Goal: Check status

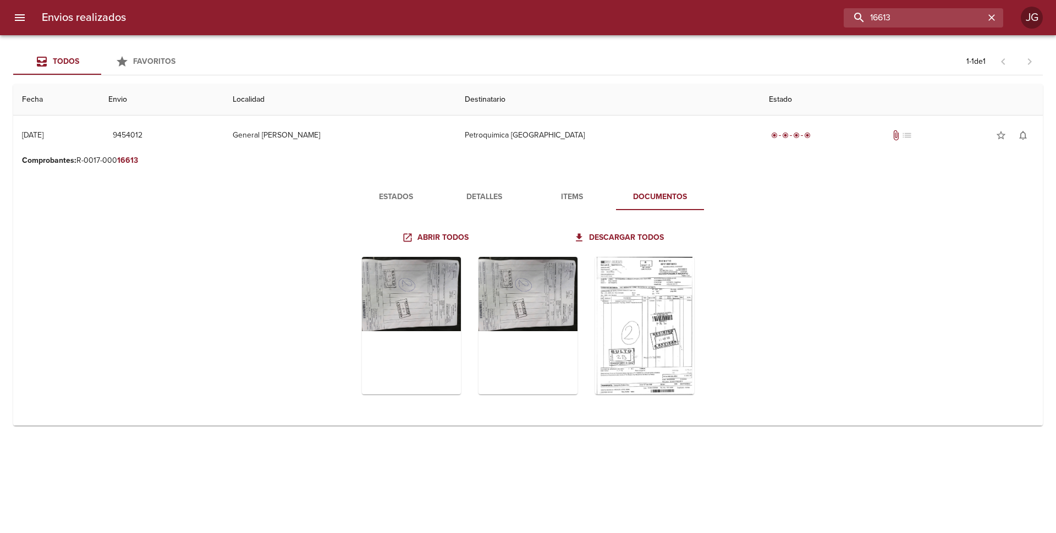
drag, startPoint x: 949, startPoint y: 15, endPoint x: 843, endPoint y: 26, distance: 107.2
click at [843, 26] on div "16613" at bounding box center [569, 17] width 869 height 19
type input "16688"
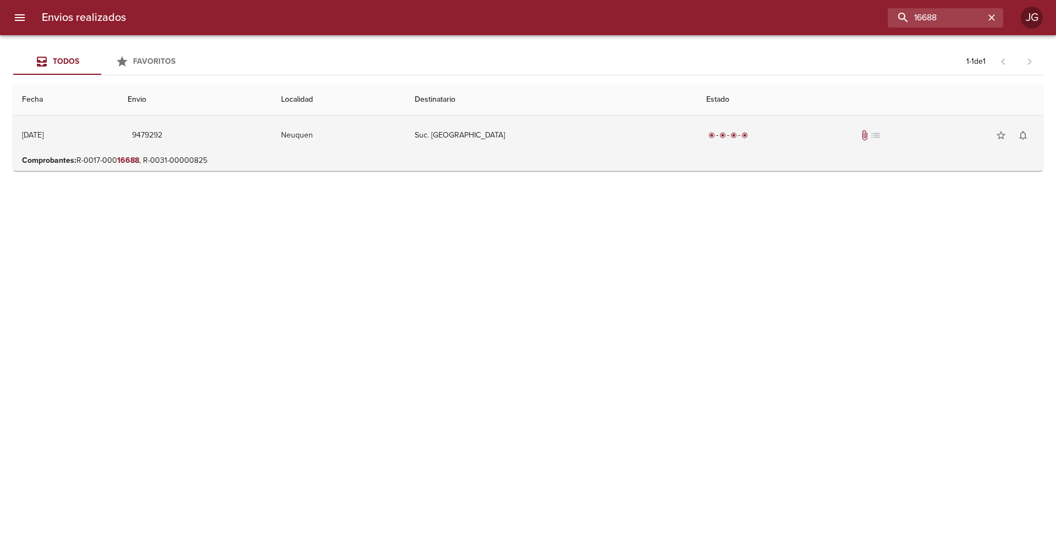
click at [545, 148] on td "Suc. Neuquen" at bounding box center [552, 136] width 292 height 40
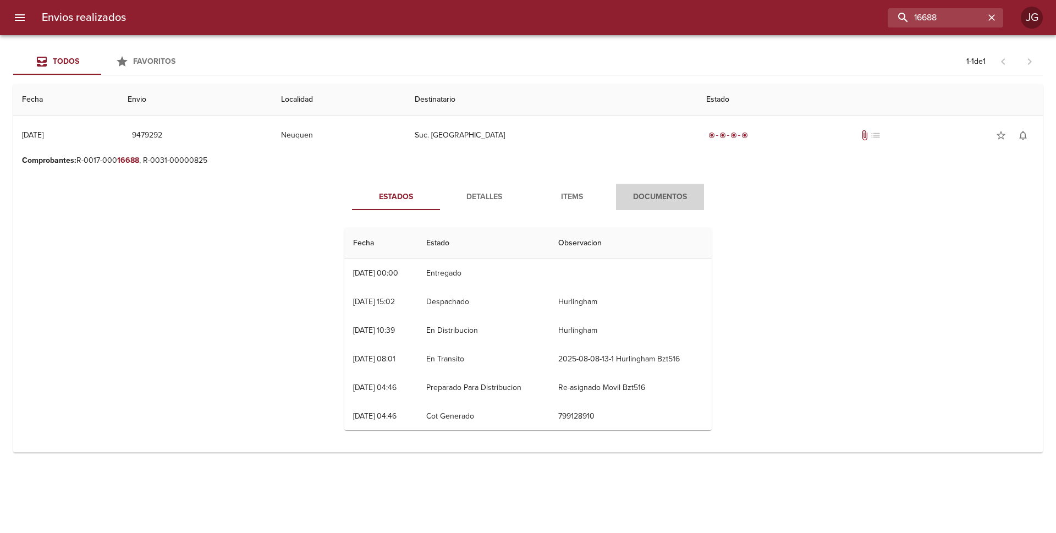
click at [653, 200] on span "Documentos" at bounding box center [660, 197] width 75 height 14
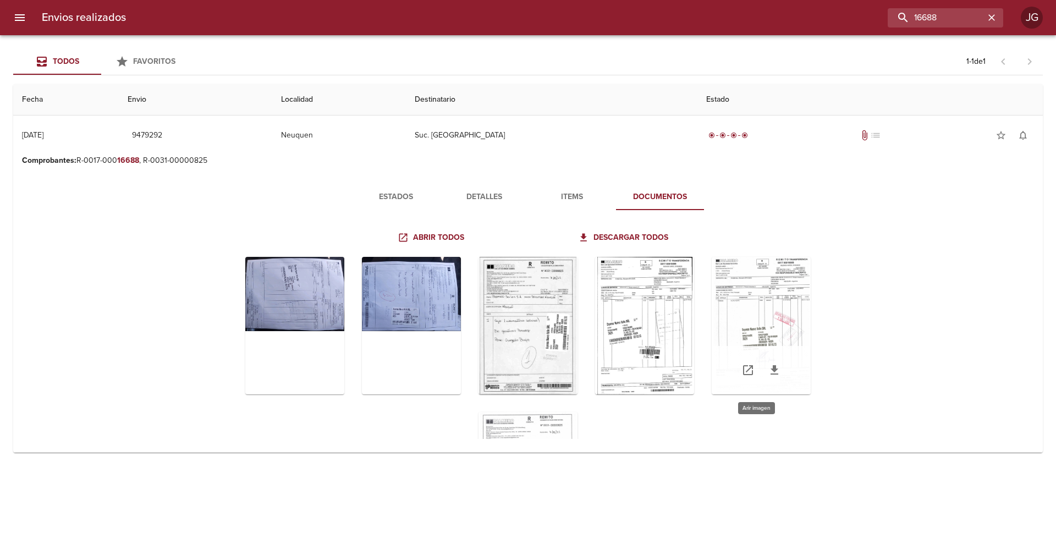
click at [762, 326] on div "Tabla de envíos del cliente" at bounding box center [761, 326] width 99 height 138
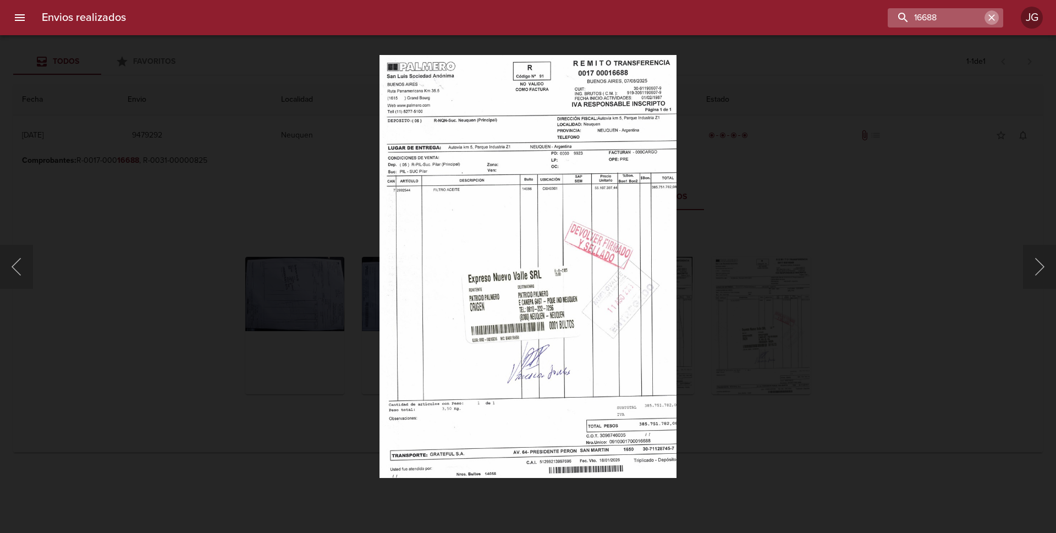
drag, startPoint x: 990, startPoint y: 17, endPoint x: 982, endPoint y: 17, distance: 7.7
click at [990, 17] on icon "button" at bounding box center [991, 17] width 11 height 11
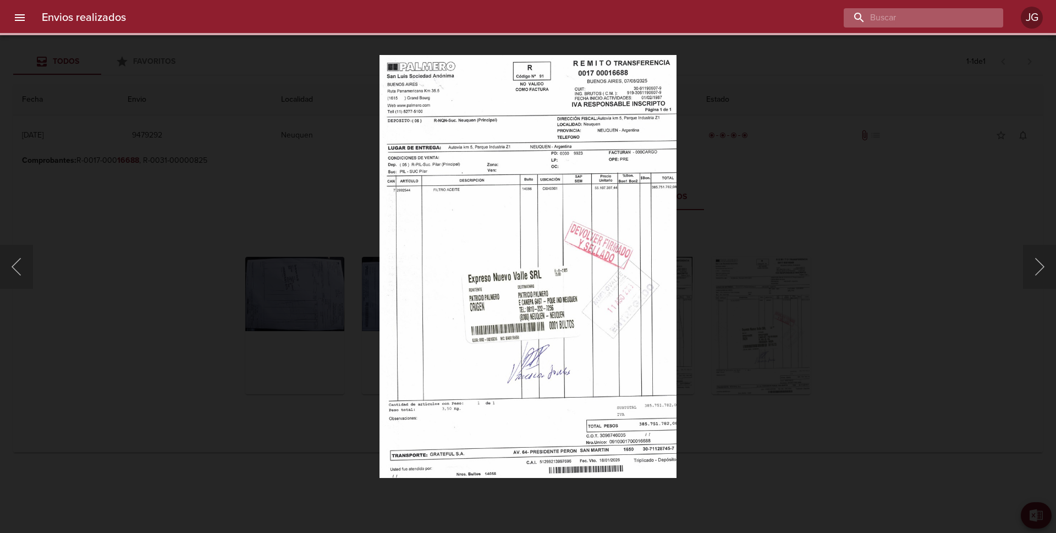
click at [926, 17] on input "buscar" at bounding box center [914, 17] width 141 height 19
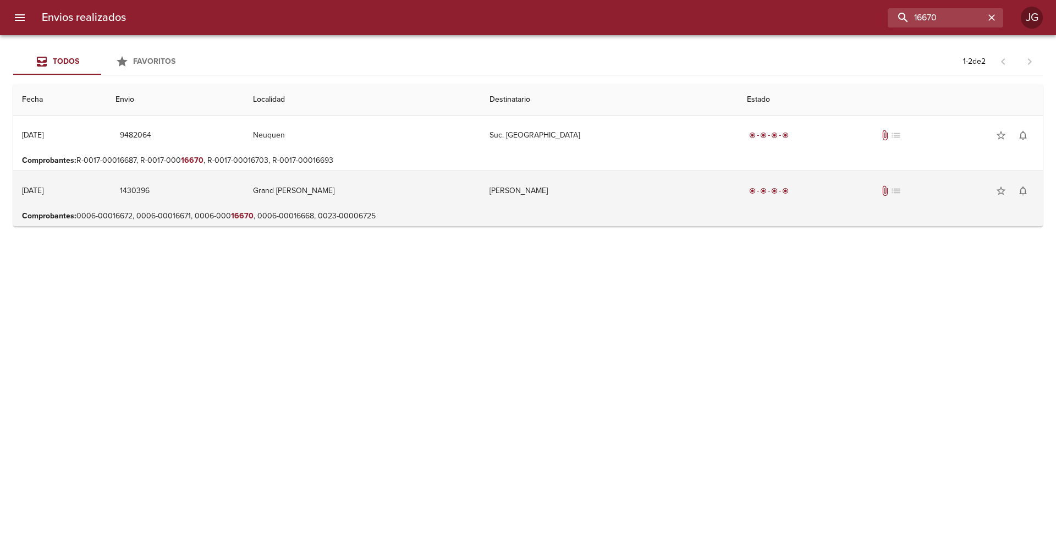
click at [466, 201] on td "Grand [PERSON_NAME]" at bounding box center [362, 191] width 237 height 40
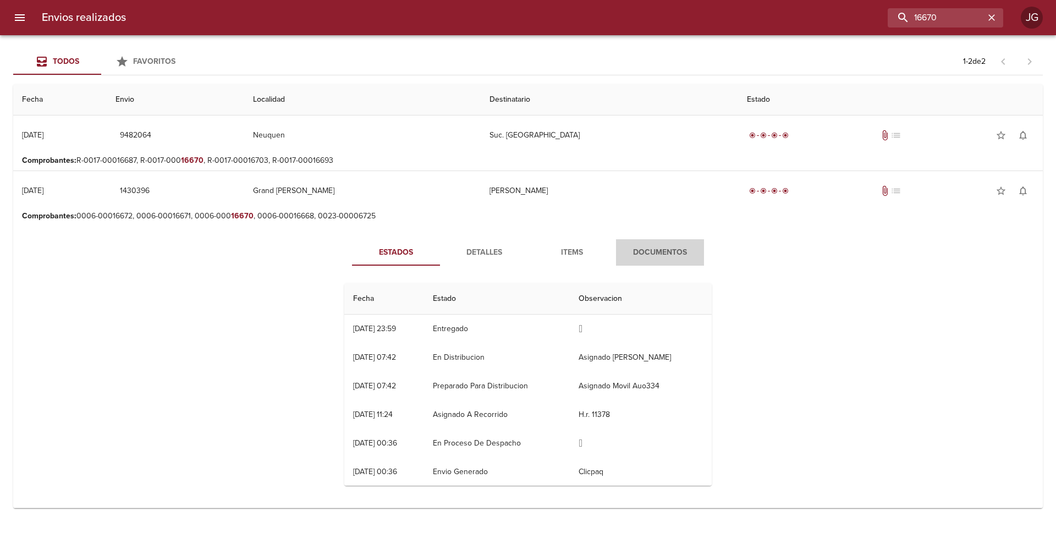
click at [665, 255] on span "Documentos" at bounding box center [660, 253] width 75 height 14
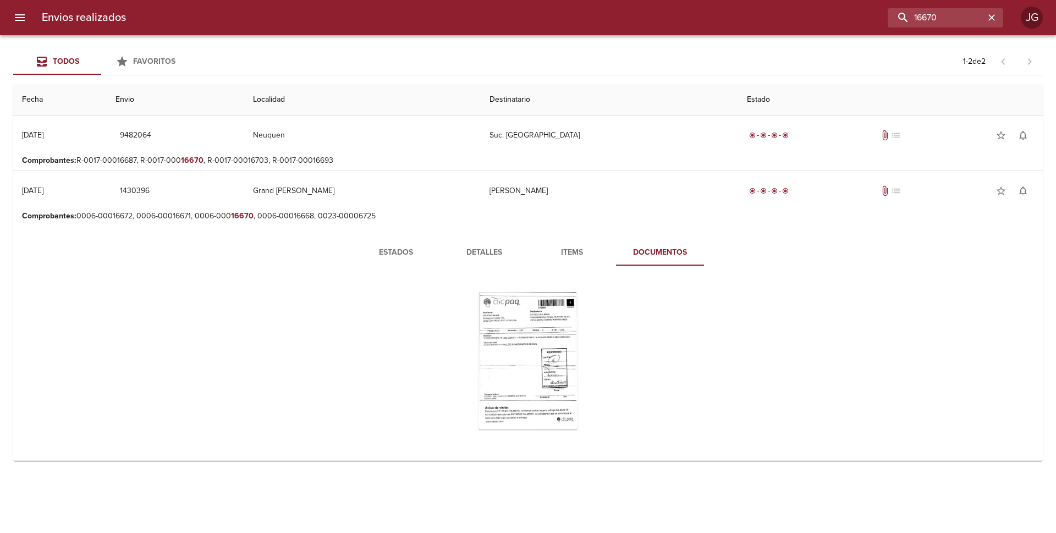
click at [487, 249] on span "Detalles" at bounding box center [484, 253] width 75 height 14
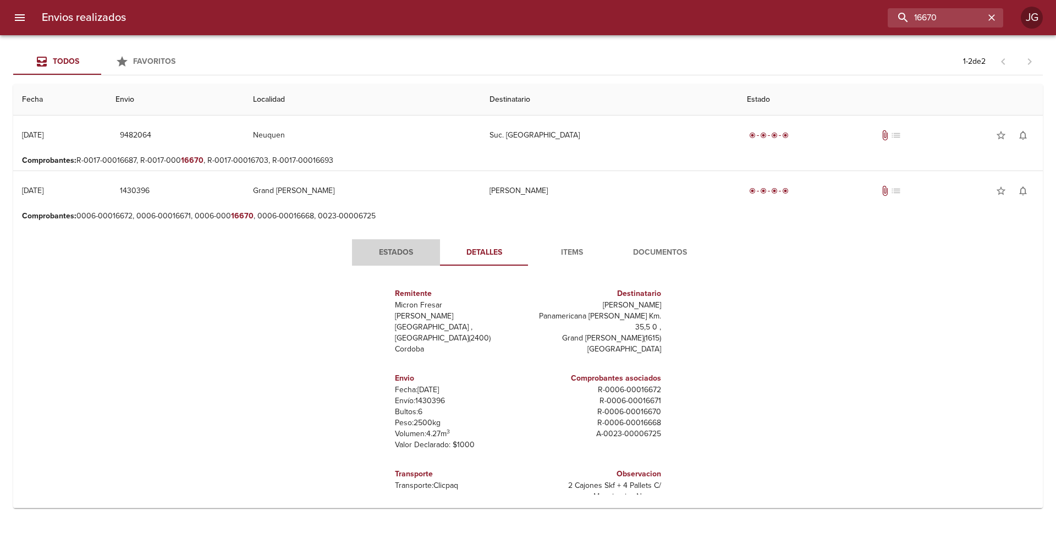
click at [400, 251] on span "Estados" at bounding box center [396, 253] width 75 height 14
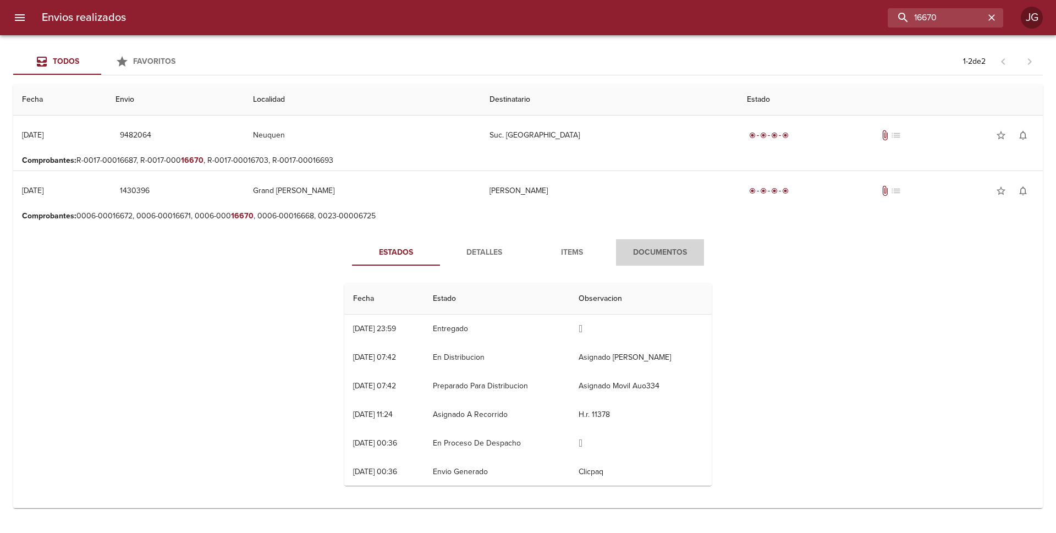
click at [672, 255] on span "Documentos" at bounding box center [660, 253] width 75 height 14
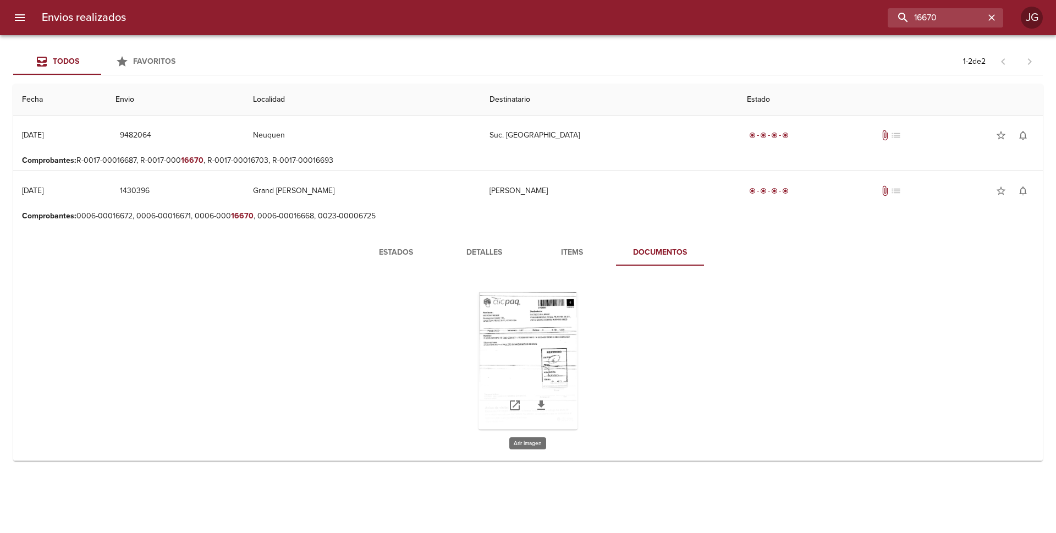
click at [552, 332] on div "Tabla de envíos del cliente" at bounding box center [528, 361] width 99 height 138
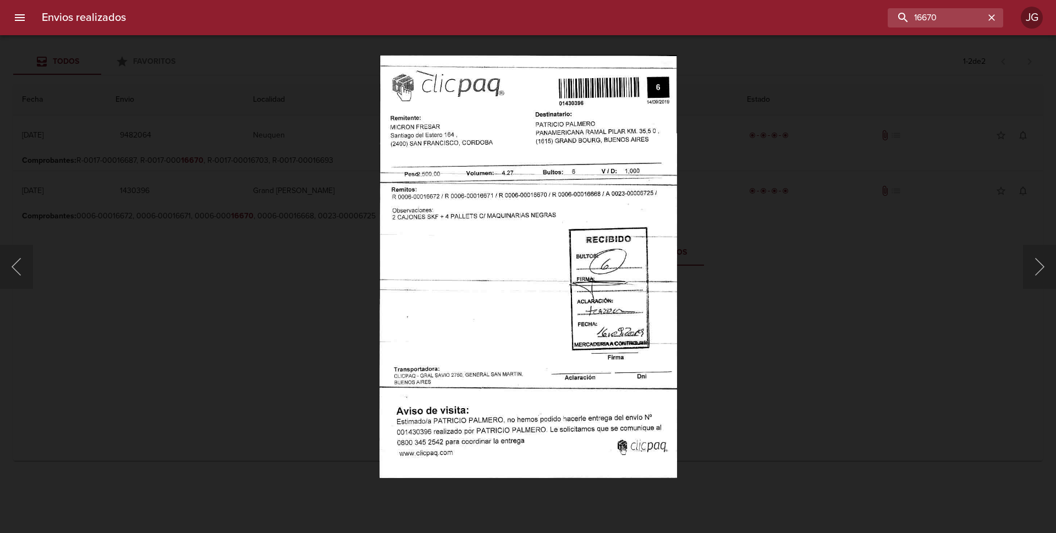
click at [963, 66] on div "Lightbox" at bounding box center [528, 266] width 1056 height 533
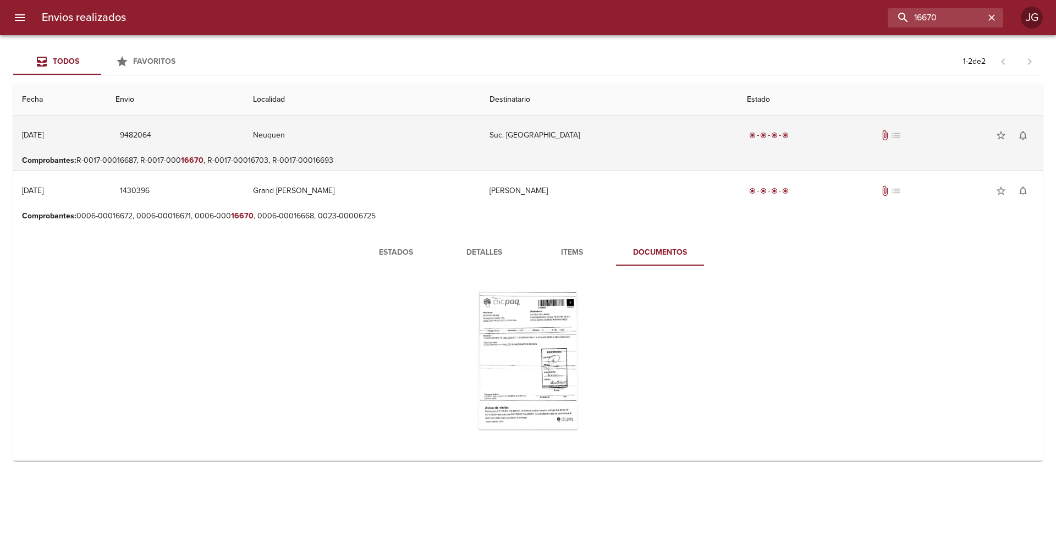
click at [481, 139] on td "Neuquen" at bounding box center [362, 136] width 237 height 40
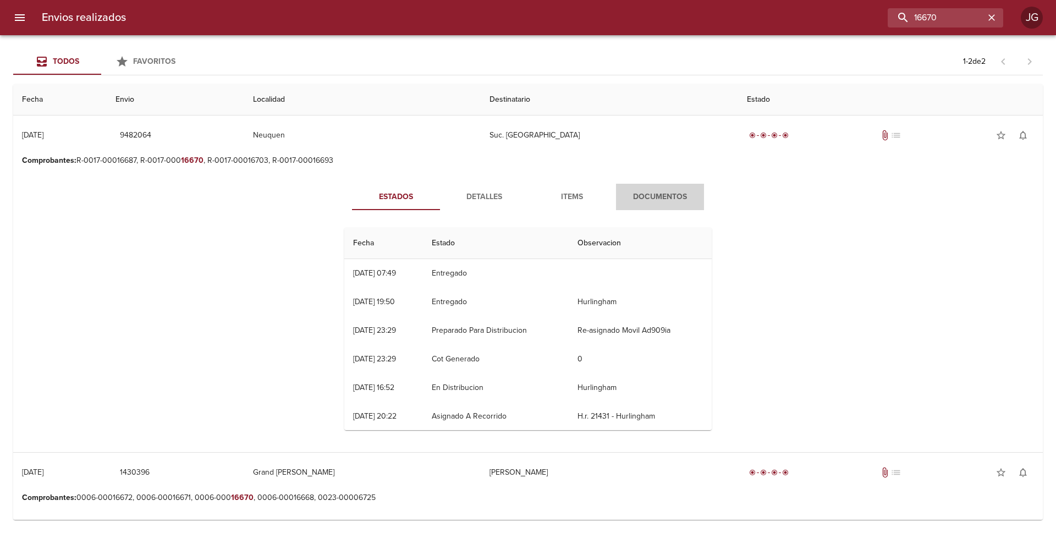
click at [653, 194] on span "Documentos" at bounding box center [660, 197] width 75 height 14
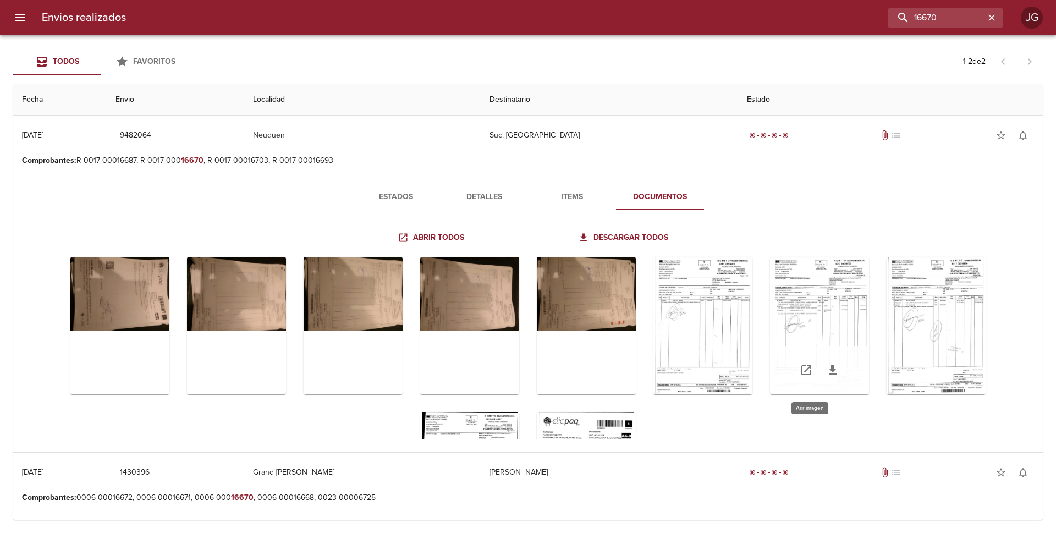
click at [794, 320] on div "Tabla de envíos del cliente" at bounding box center [819, 326] width 99 height 138
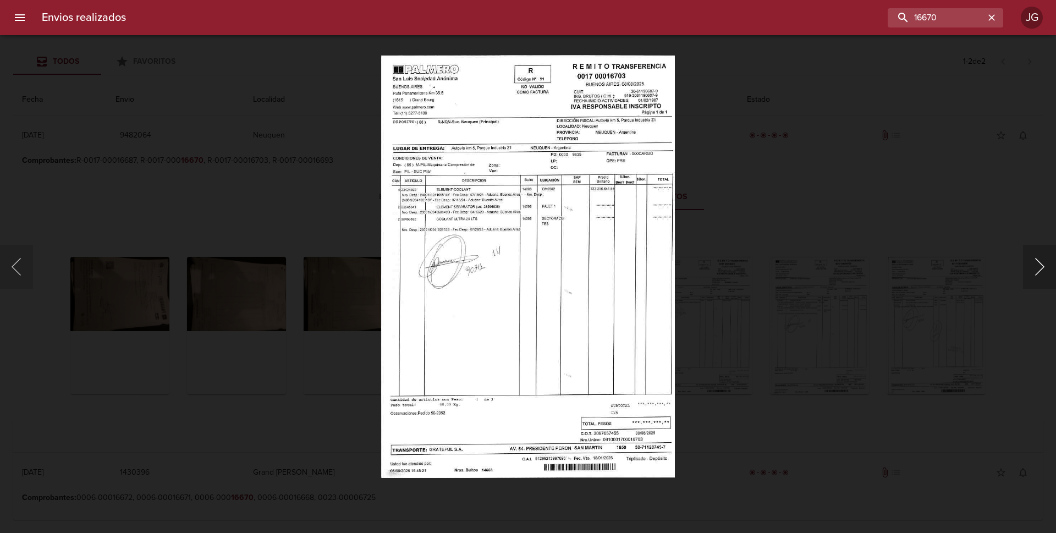
click at [1037, 262] on button "Siguiente" at bounding box center [1039, 267] width 33 height 44
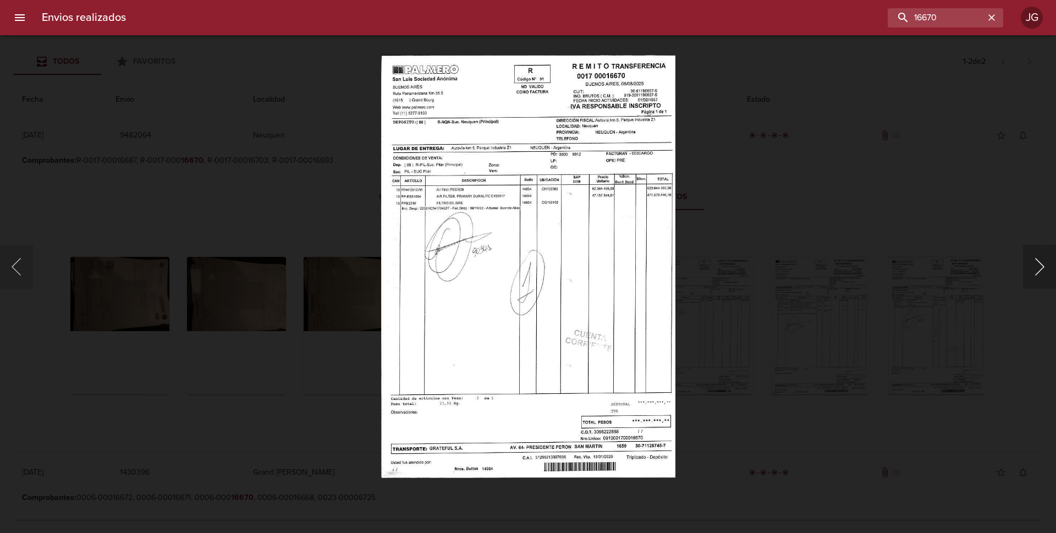
click at [1041, 266] on button "Siguiente" at bounding box center [1039, 267] width 33 height 44
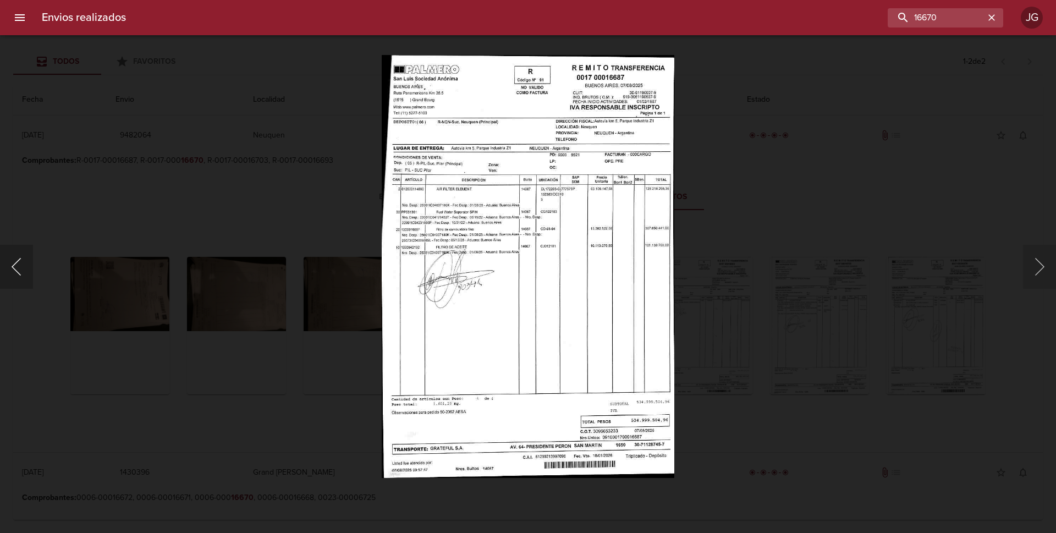
click at [15, 266] on button "Anterior" at bounding box center [16, 267] width 33 height 44
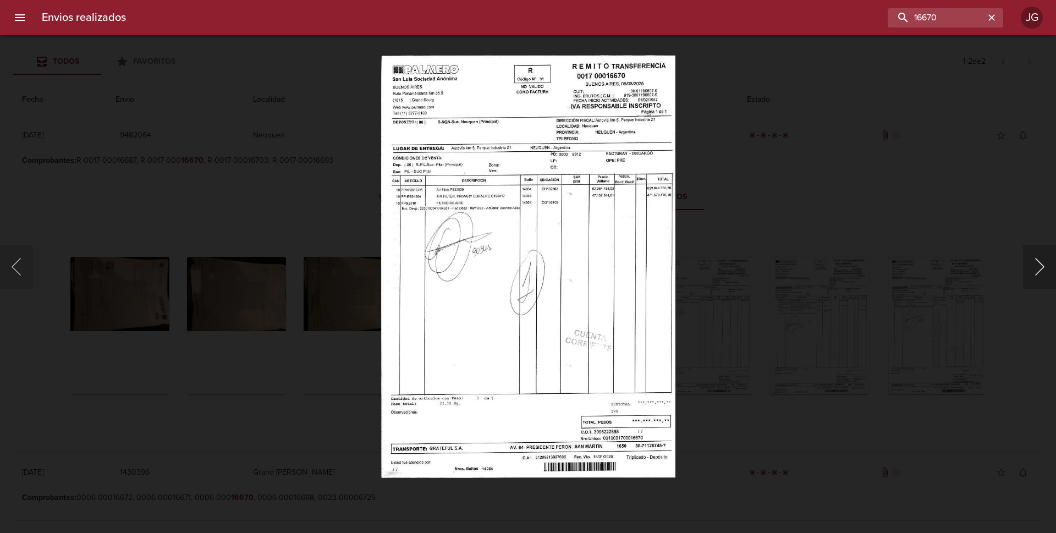
click at [1037, 264] on button "Siguiente" at bounding box center [1039, 267] width 33 height 44
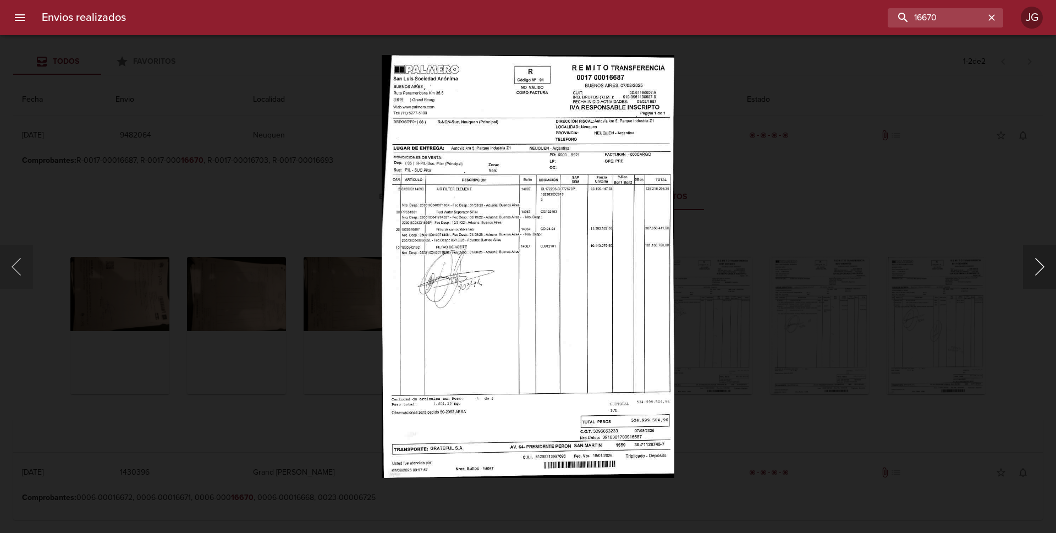
click at [1037, 265] on button "Siguiente" at bounding box center [1039, 267] width 33 height 44
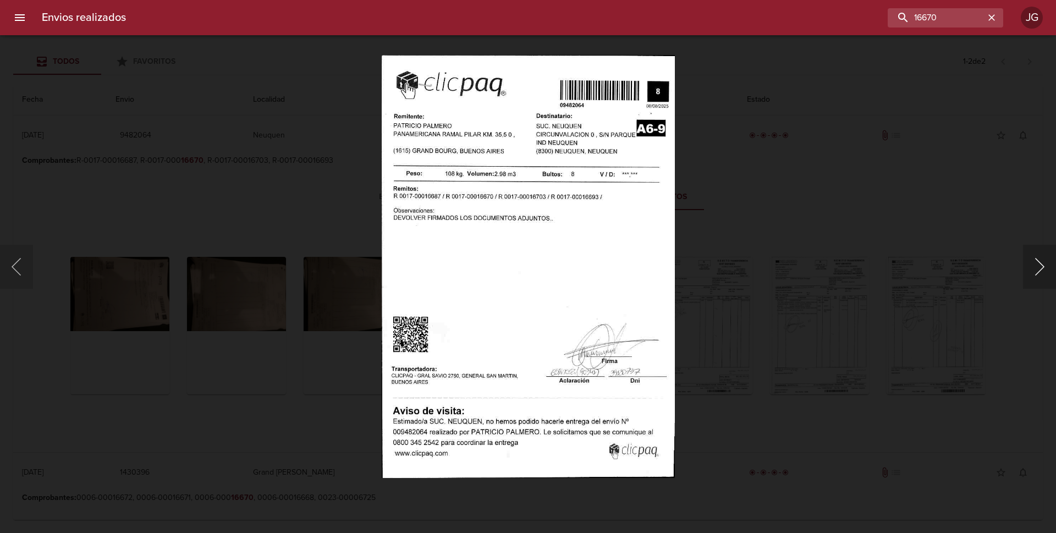
click at [1037, 264] on button "Siguiente" at bounding box center [1039, 267] width 33 height 44
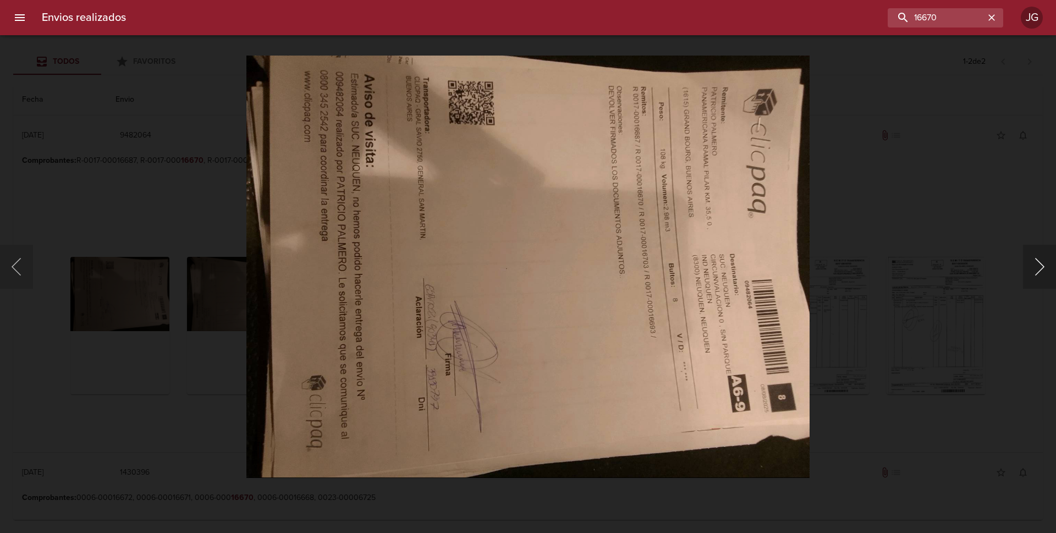
click at [1037, 264] on button "Siguiente" at bounding box center [1039, 267] width 33 height 44
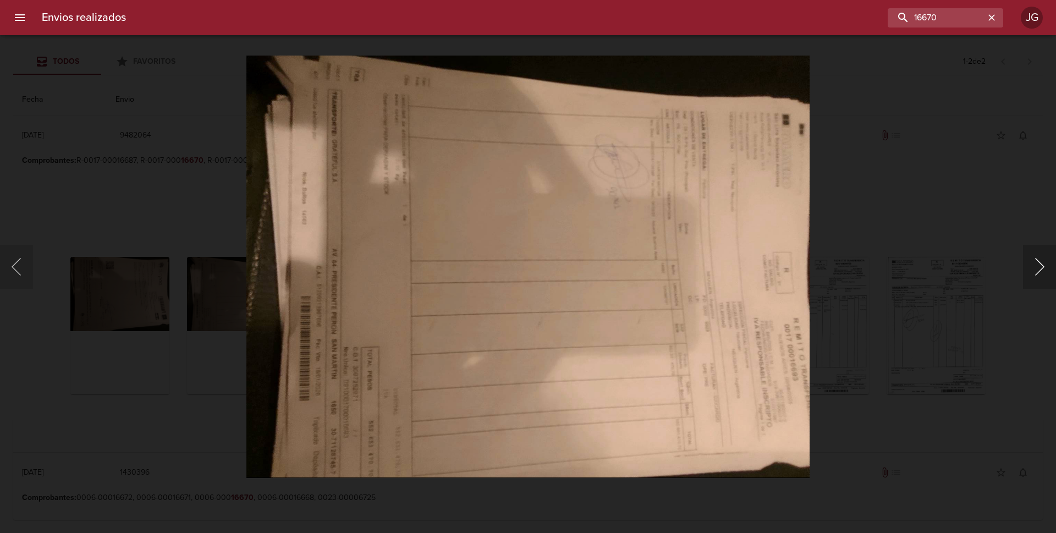
click at [1037, 263] on button "Siguiente" at bounding box center [1039, 267] width 33 height 44
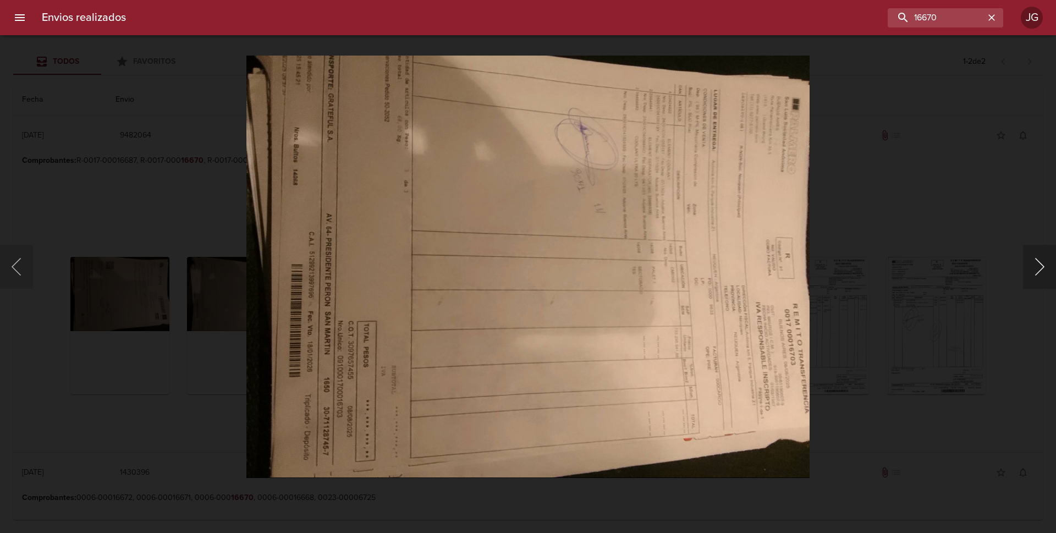
click at [1037, 263] on button "Siguiente" at bounding box center [1039, 267] width 33 height 44
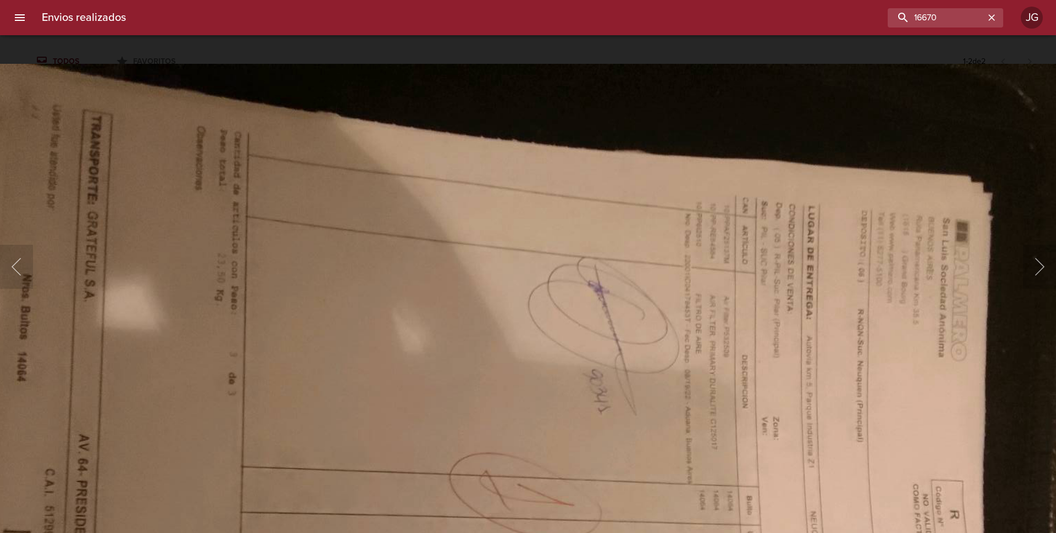
click at [718, 279] on img "Lightbox" at bounding box center [502, 488] width 1133 height 850
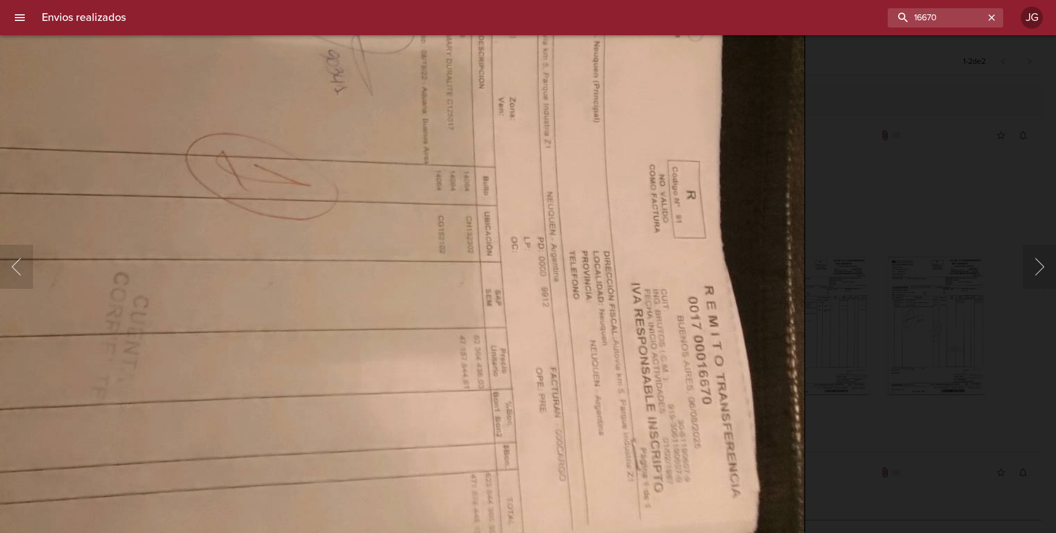
click at [546, 73] on img "Lightbox" at bounding box center [239, 169] width 1133 height 850
click at [1039, 268] on button "Siguiente" at bounding box center [1039, 267] width 33 height 44
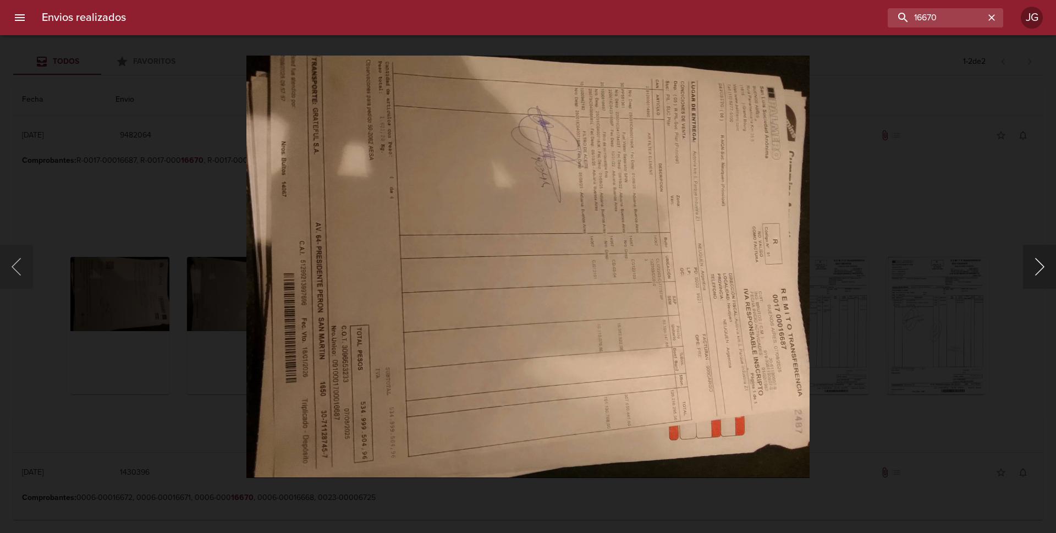
click at [1038, 267] on button "Siguiente" at bounding box center [1039, 267] width 33 height 44
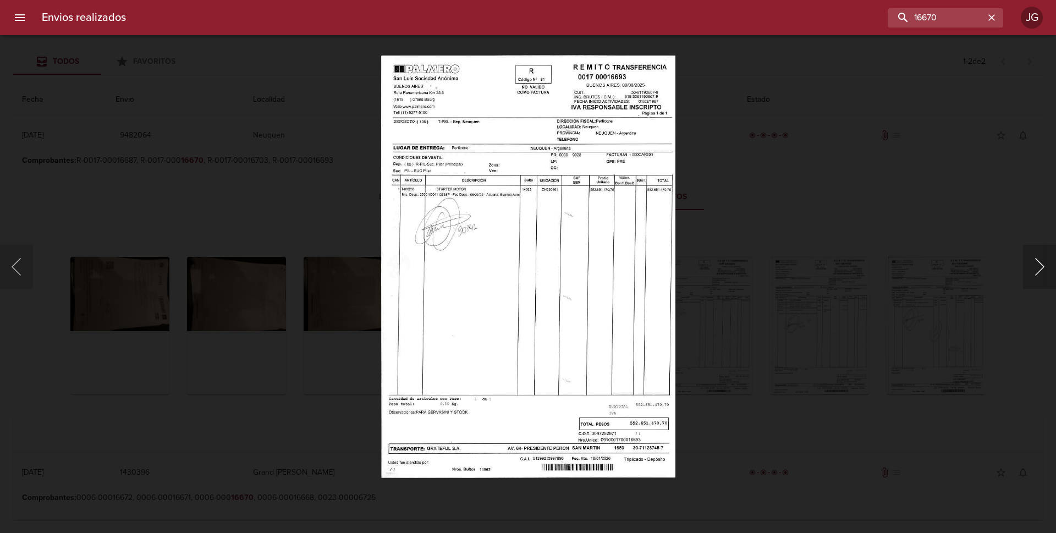
click at [1038, 267] on button "Siguiente" at bounding box center [1039, 267] width 33 height 44
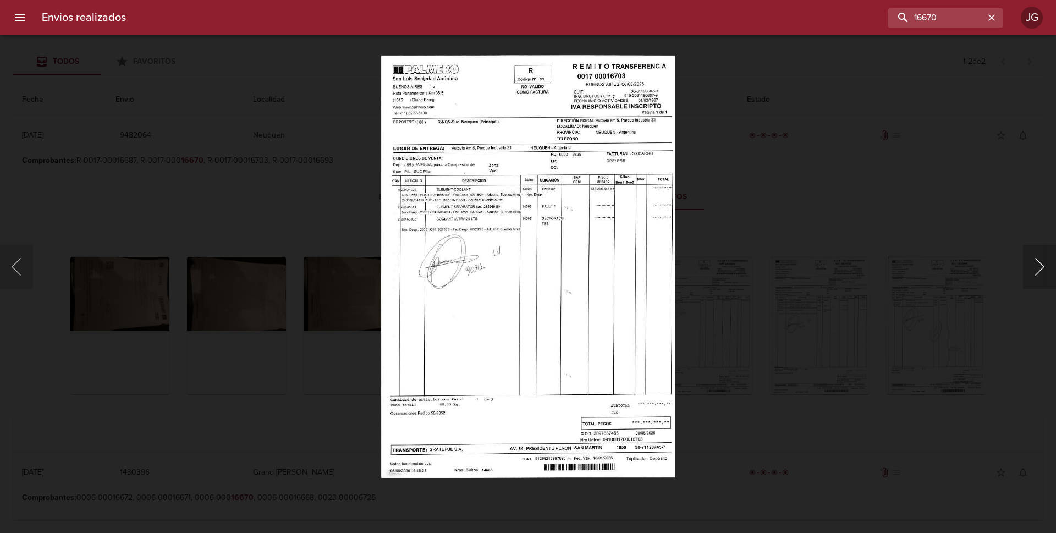
click at [1038, 267] on button "Siguiente" at bounding box center [1039, 267] width 33 height 44
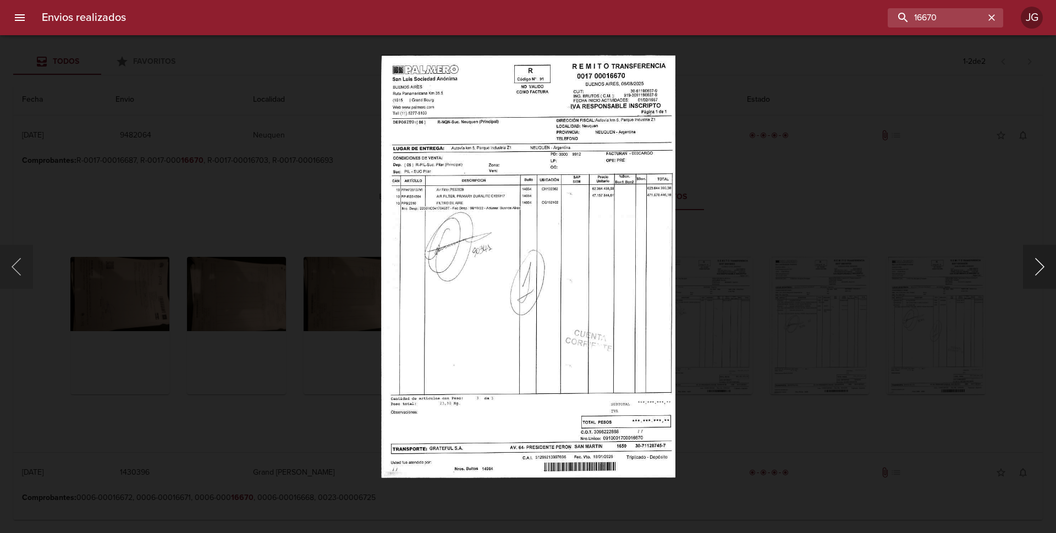
click at [1043, 270] on button "Siguiente" at bounding box center [1039, 267] width 33 height 44
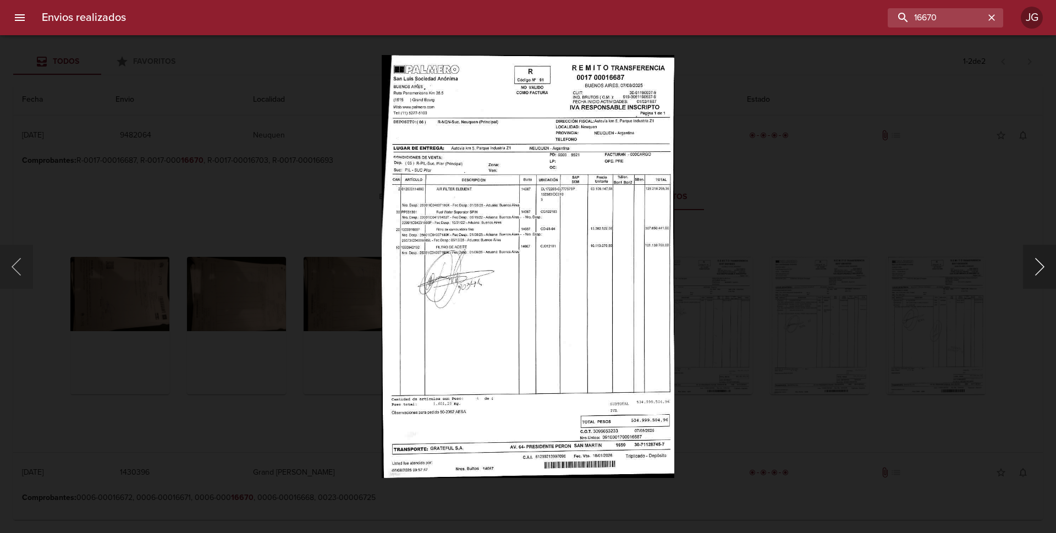
click at [1041, 270] on button "Siguiente" at bounding box center [1039, 267] width 33 height 44
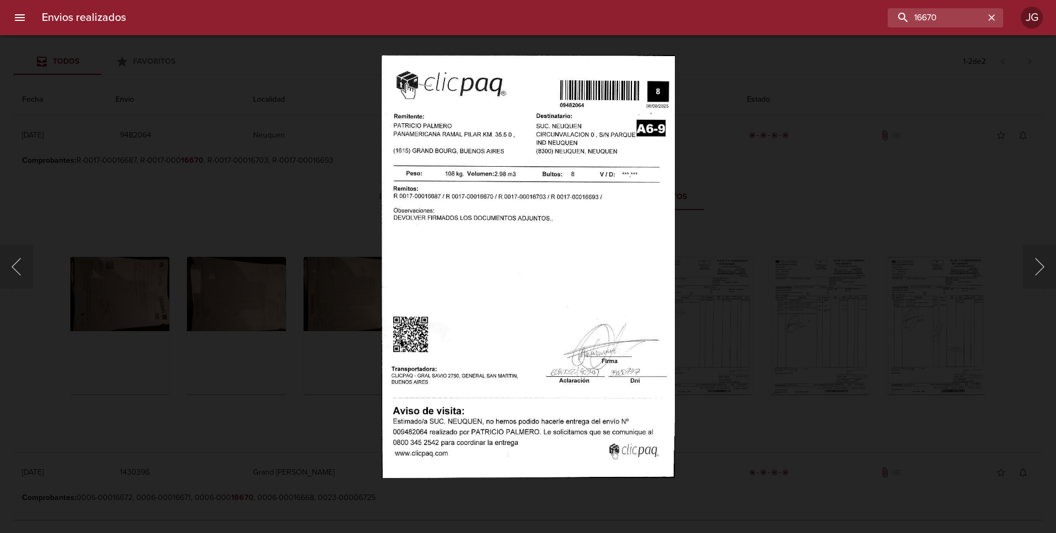
click at [124, 99] on div "Lightbox" at bounding box center [528, 266] width 1056 height 533
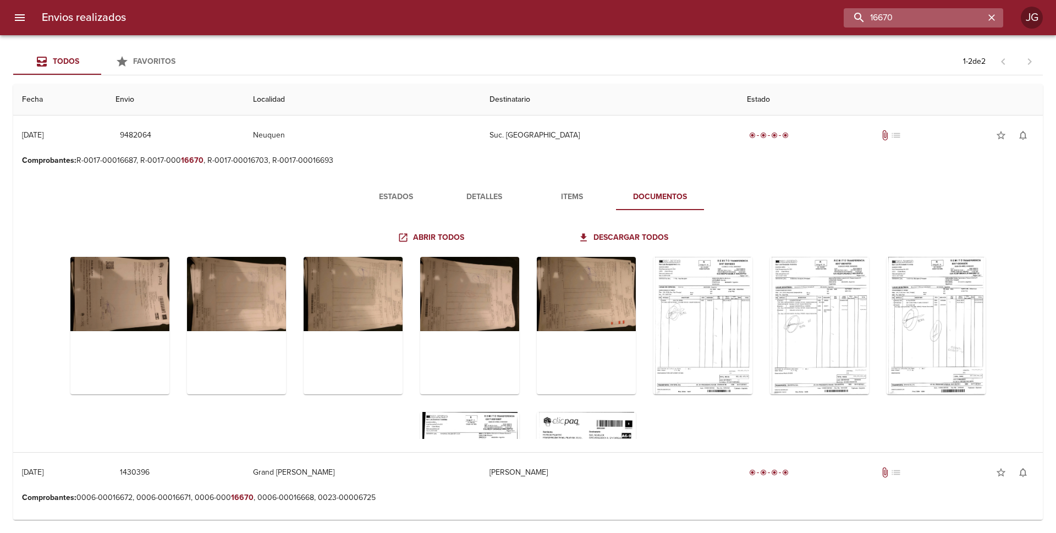
click at [929, 18] on input "16670" at bounding box center [914, 17] width 141 height 19
drag, startPoint x: 899, startPoint y: 16, endPoint x: 881, endPoint y: 19, distance: 18.4
click at [881, 19] on input "16670" at bounding box center [914, 17] width 141 height 19
type input "16770"
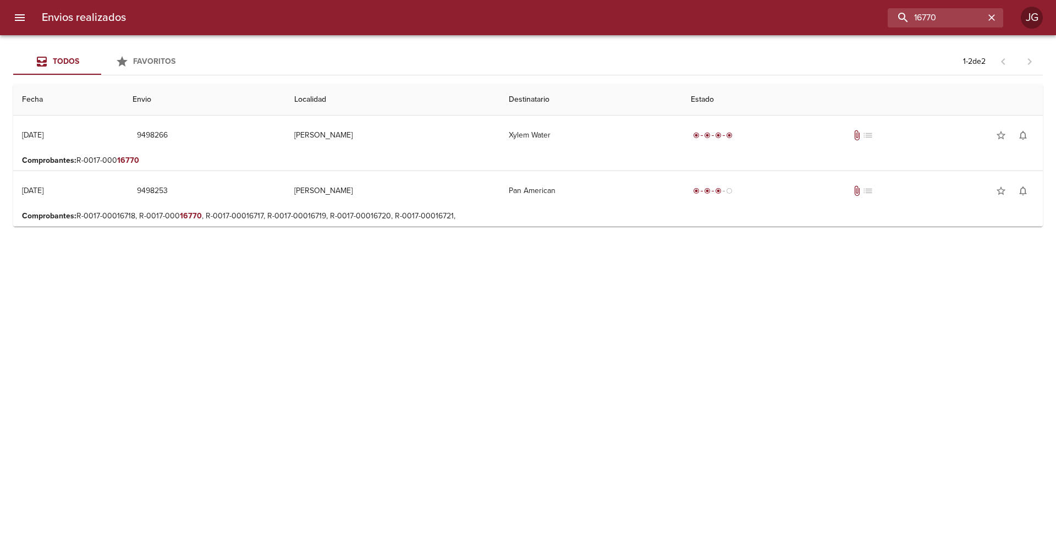
click at [542, 213] on p "Comprobantes : R-0017-00016718, R-0017-000 16770 , R-0017-00016717, R-0017-0001…" at bounding box center [528, 216] width 1012 height 11
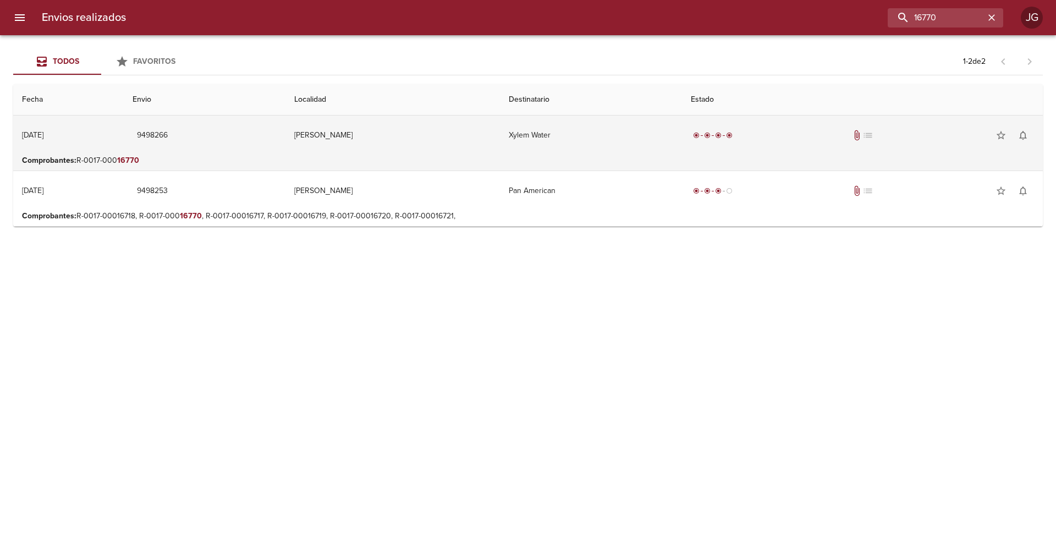
click at [519, 147] on td "Xylem Water" at bounding box center [591, 136] width 182 height 40
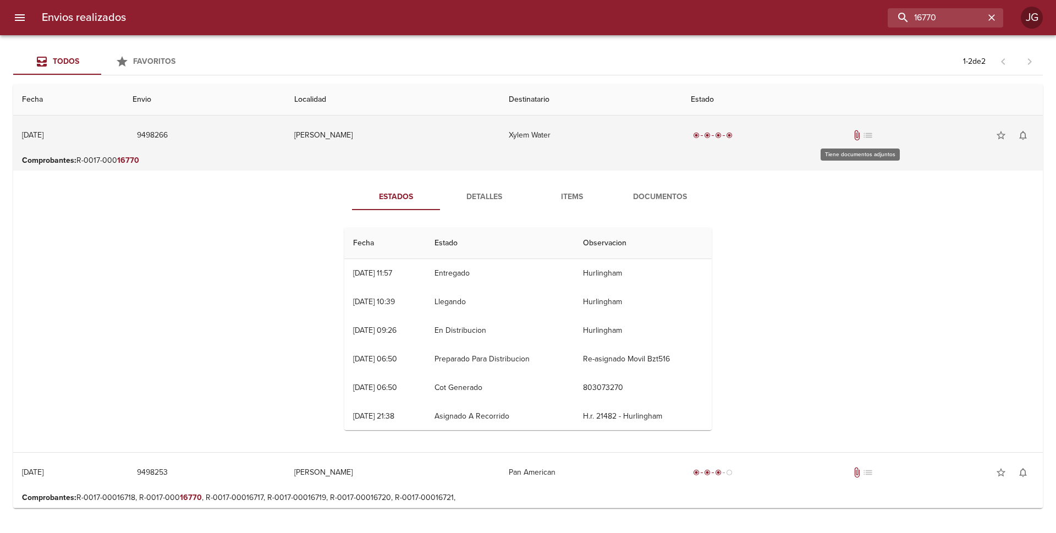
click at [860, 134] on span "attach_file" at bounding box center [857, 135] width 11 height 11
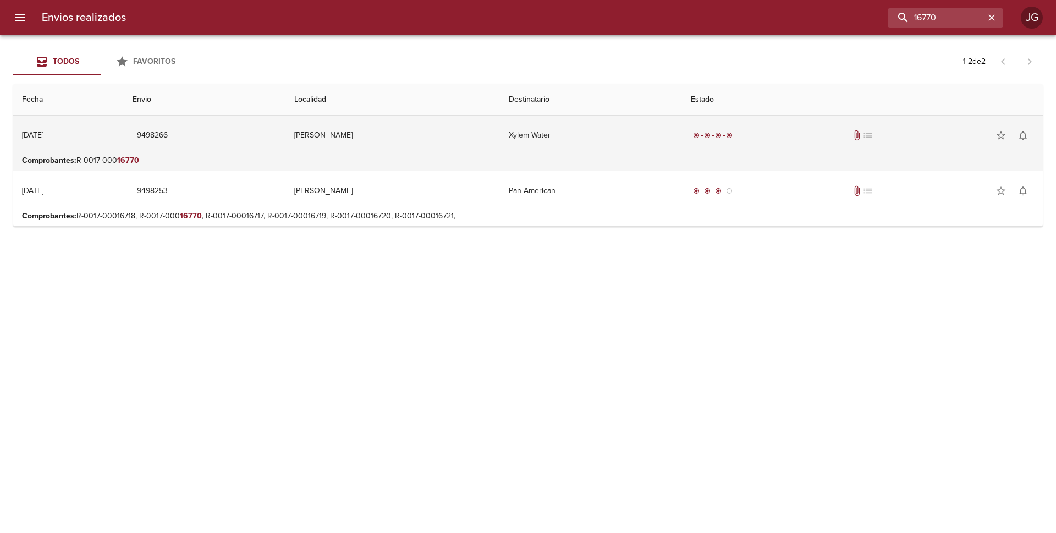
click at [520, 145] on td "Xylem Water" at bounding box center [591, 136] width 182 height 40
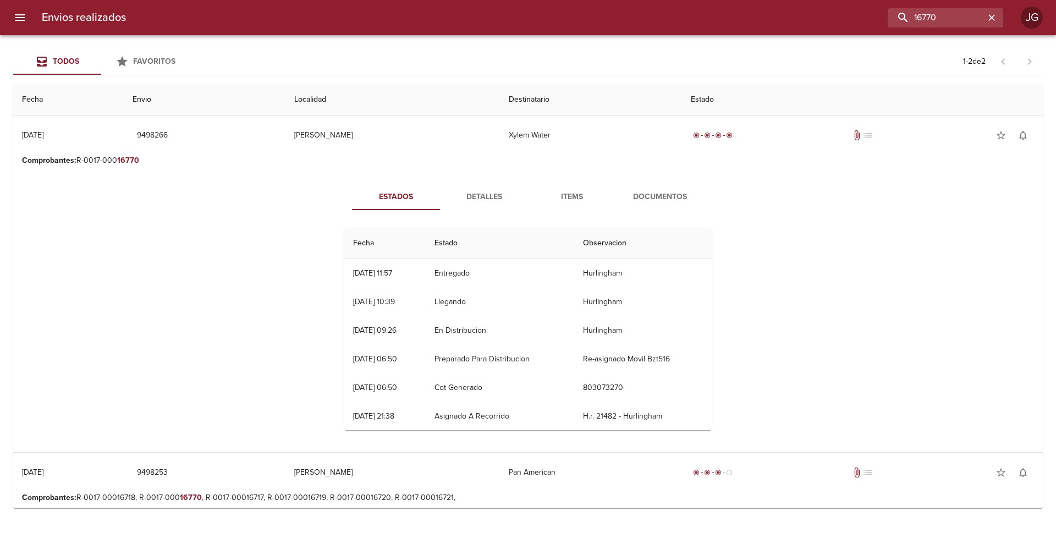
click at [644, 195] on span "Documentos" at bounding box center [660, 197] width 75 height 14
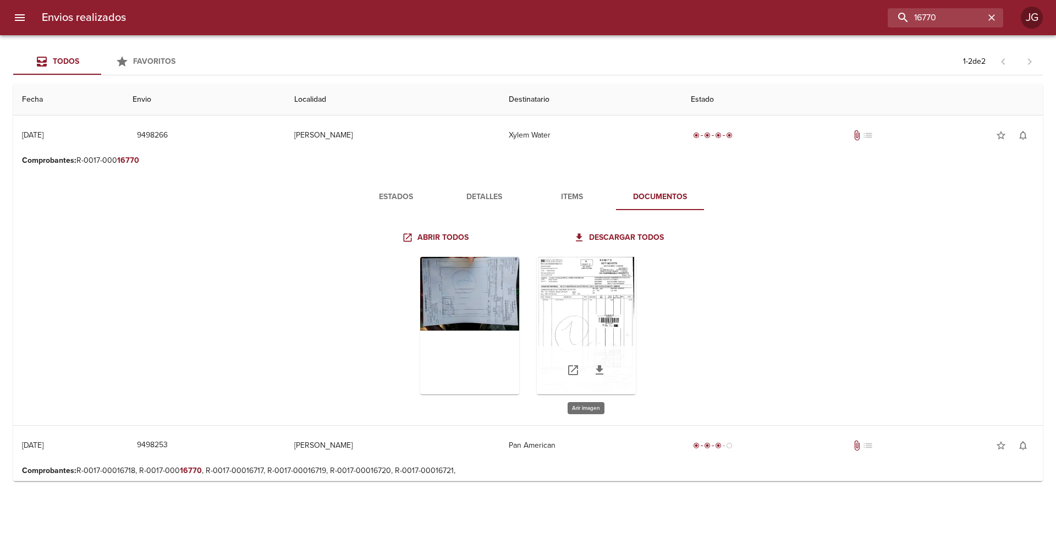
click at [610, 317] on div "Tabla de envíos del cliente" at bounding box center [586, 326] width 99 height 138
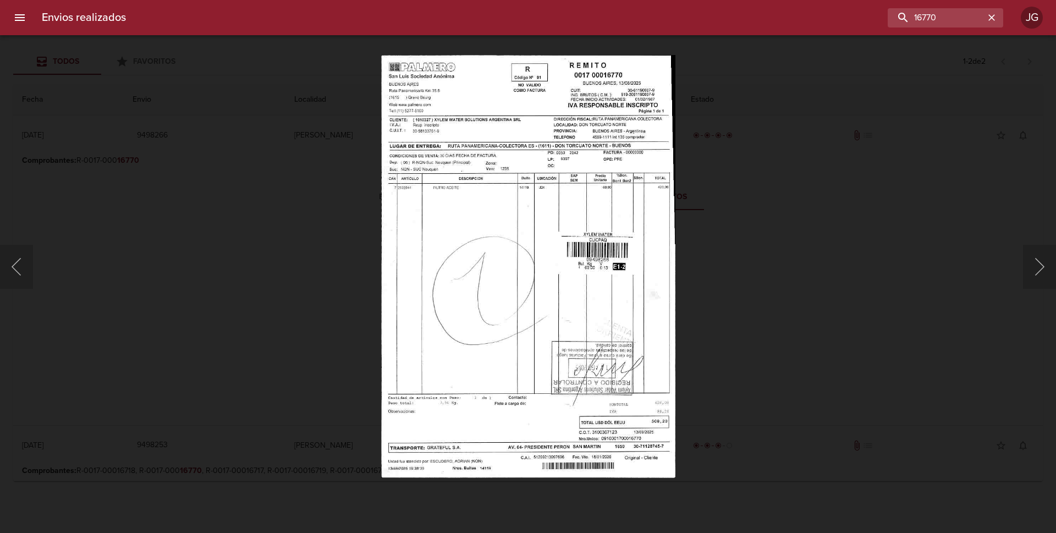
click at [862, 171] on div "Lightbox" at bounding box center [528, 266] width 1056 height 533
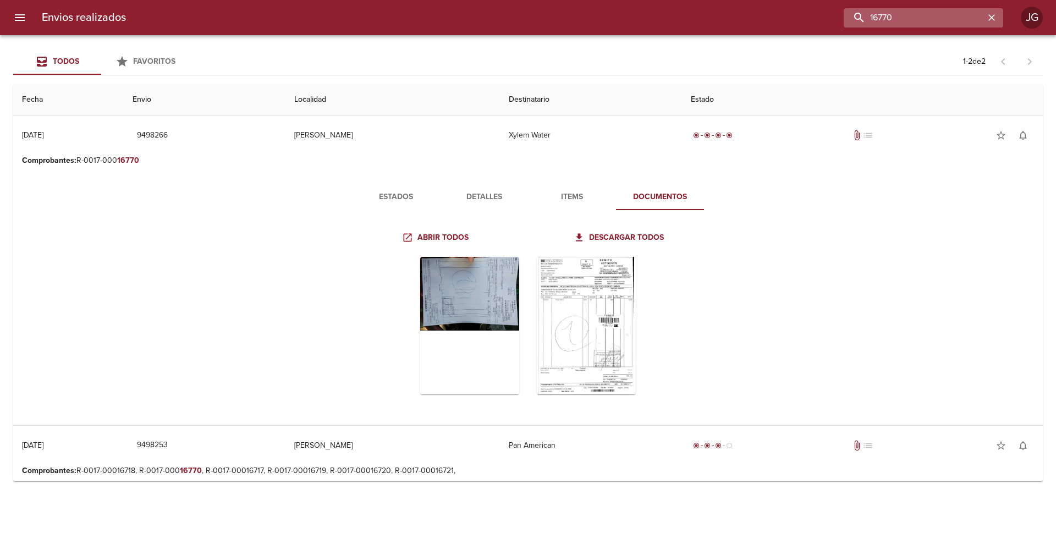
drag, startPoint x: 941, startPoint y: 14, endPoint x: 881, endPoint y: 16, distance: 59.4
click at [881, 16] on input "16770" at bounding box center [914, 17] width 141 height 19
type input "16610"
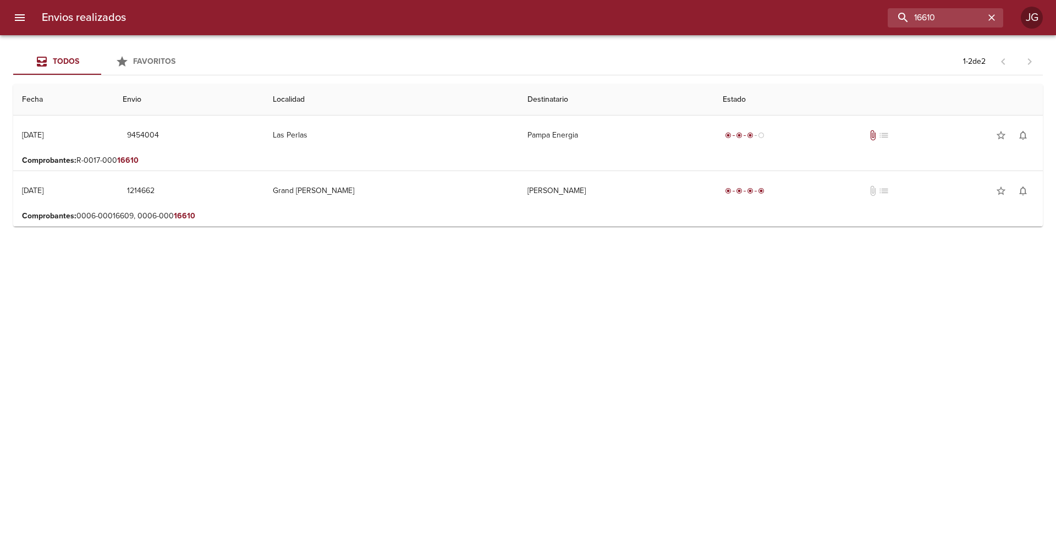
click at [399, 155] on p "Comprobantes : R-0017-000 16610" at bounding box center [528, 160] width 1012 height 11
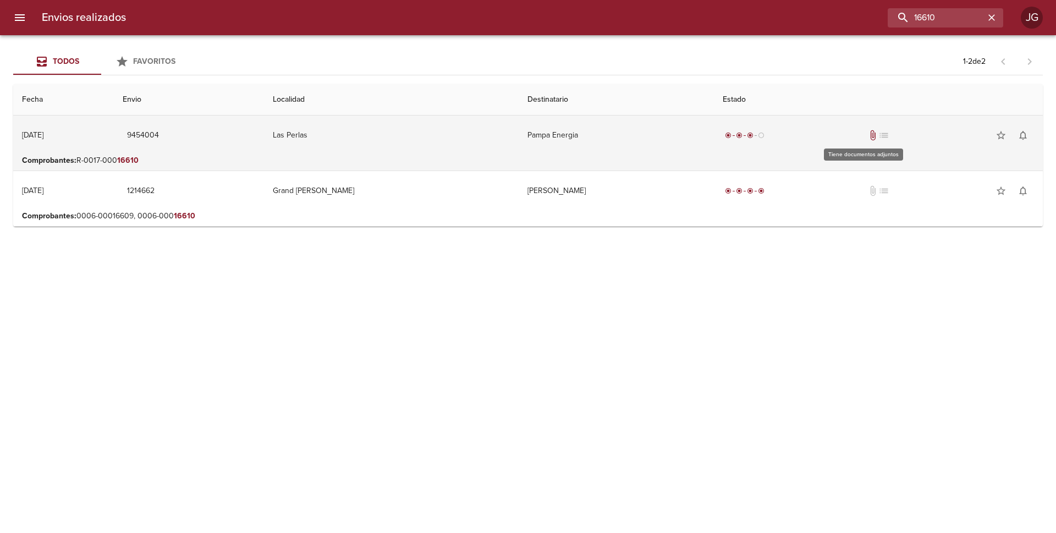
click at [867, 135] on span "attach_file" at bounding box center [872, 135] width 11 height 11
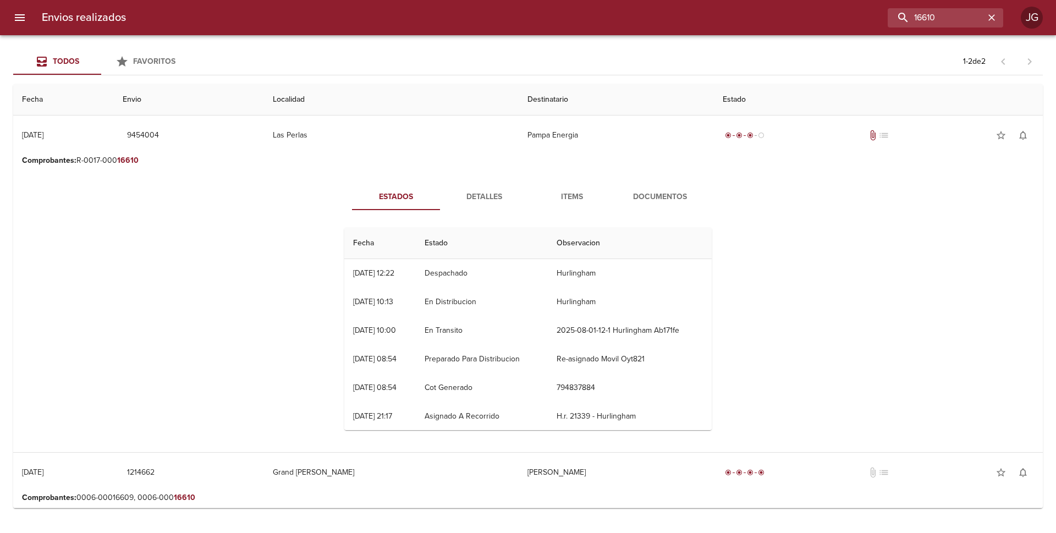
click at [636, 200] on span "Documentos" at bounding box center [660, 197] width 75 height 14
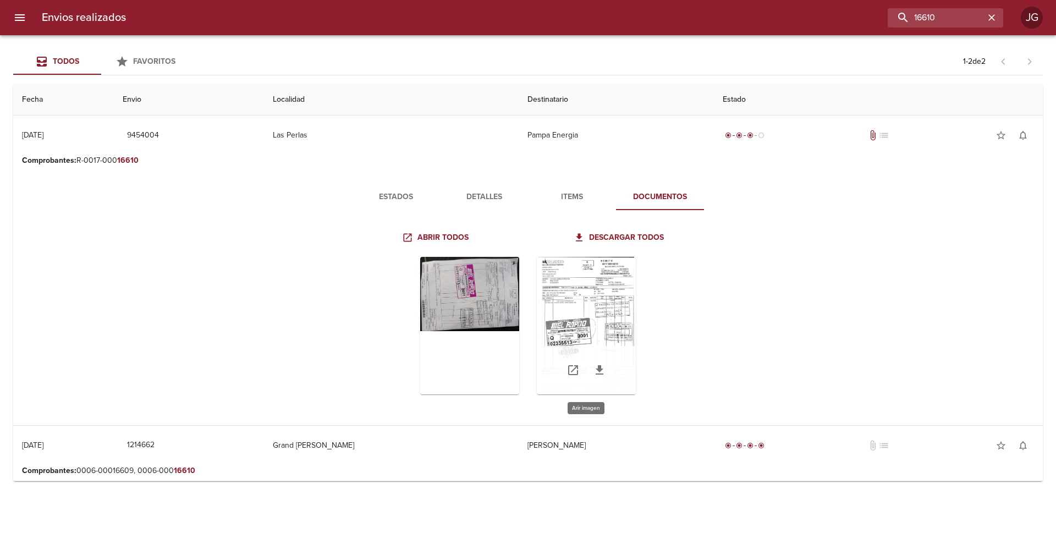
click at [587, 308] on div "Tabla de envíos del cliente" at bounding box center [586, 326] width 99 height 138
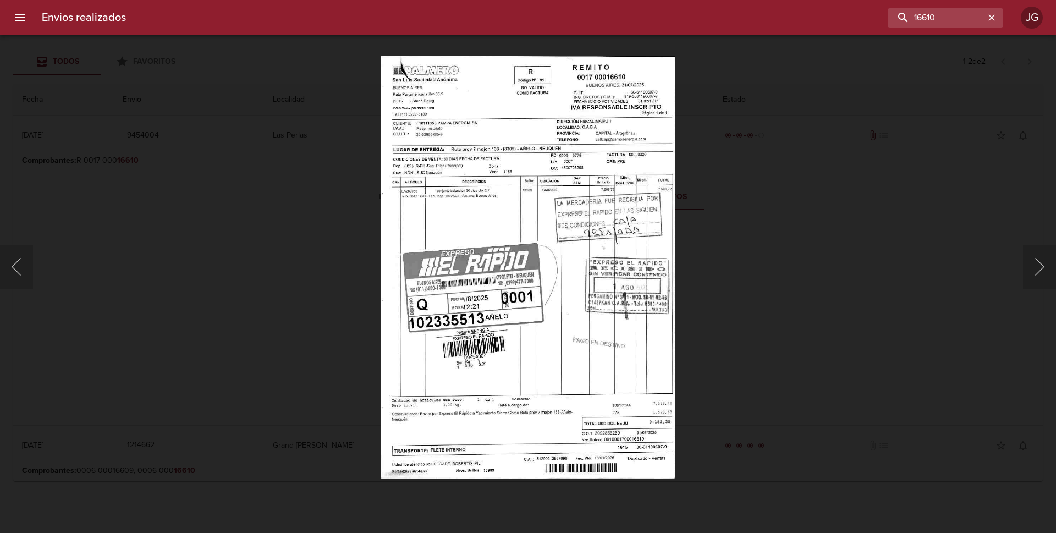
click at [854, 195] on div "Lightbox" at bounding box center [528, 266] width 1056 height 533
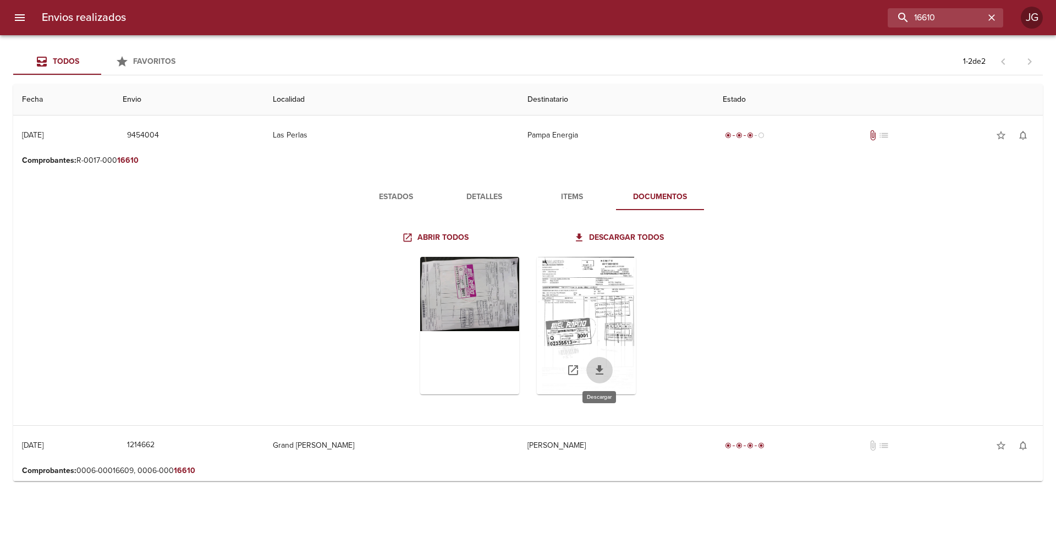
click at [596, 375] on icon "Tabla de envíos del cliente" at bounding box center [599, 370] width 13 height 13
